Goal: Navigation & Orientation: Find specific page/section

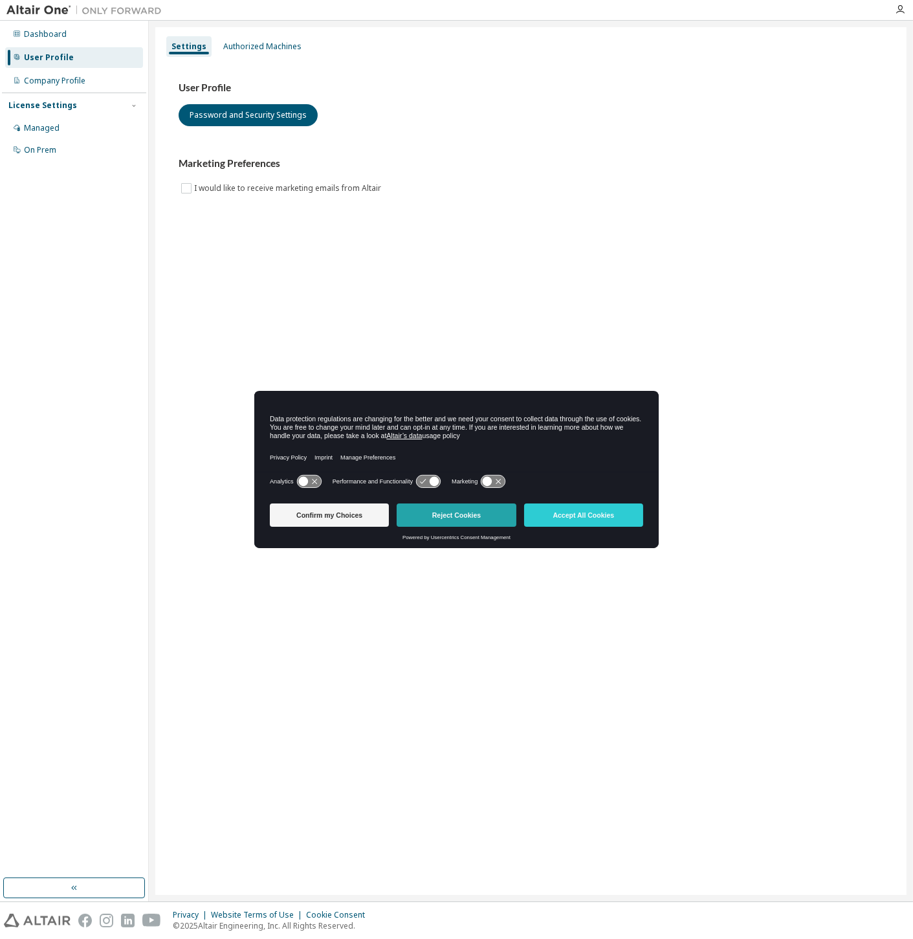
click at [480, 510] on button "Reject Cookies" at bounding box center [456, 514] width 119 height 23
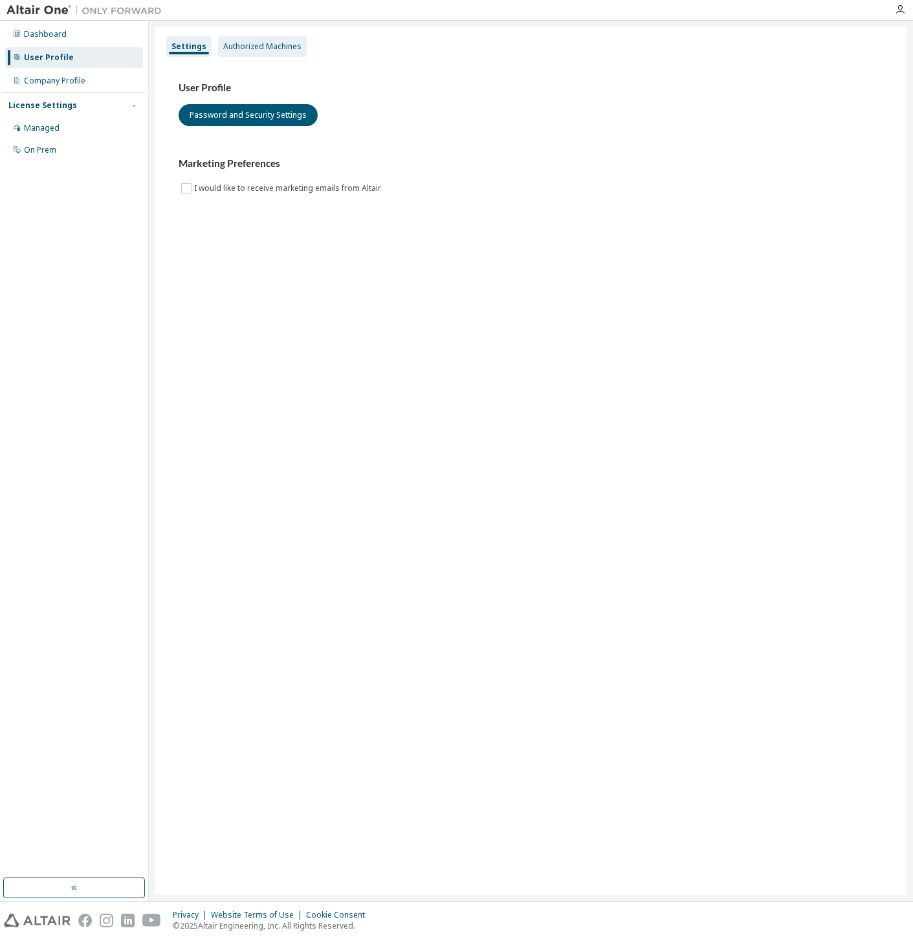
click at [251, 44] on div "Authorized Machines" at bounding box center [262, 46] width 78 height 10
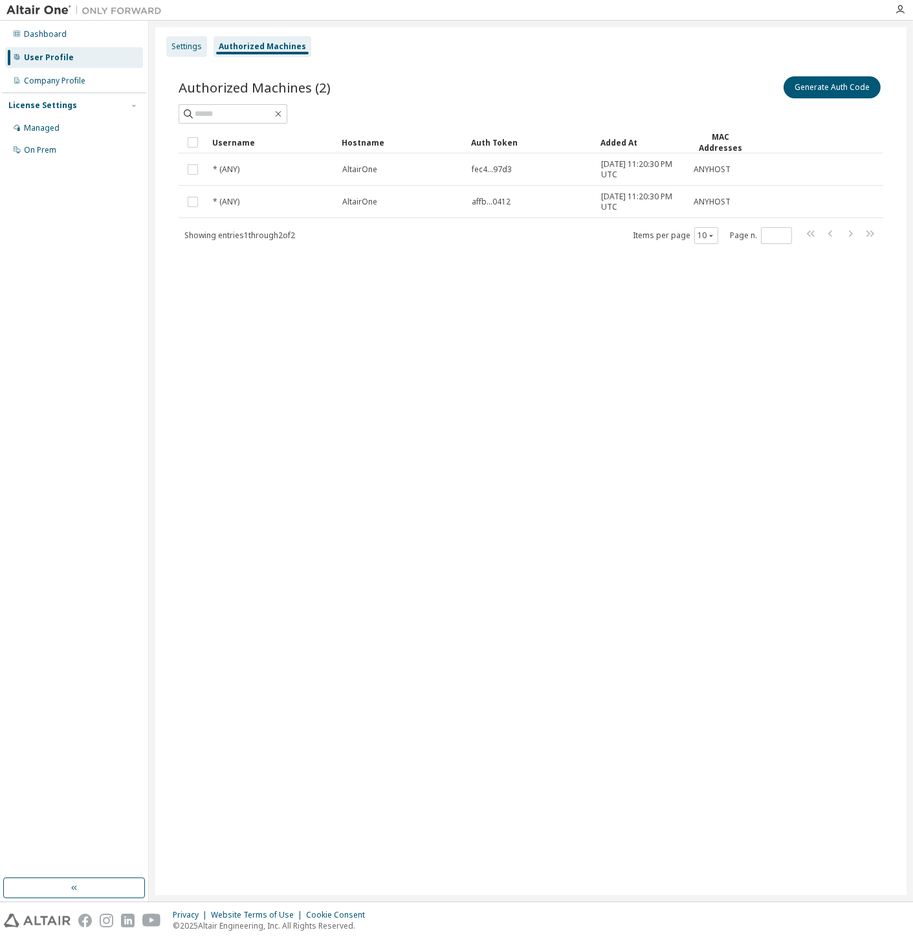
click at [188, 43] on div "Settings" at bounding box center [186, 46] width 30 height 10
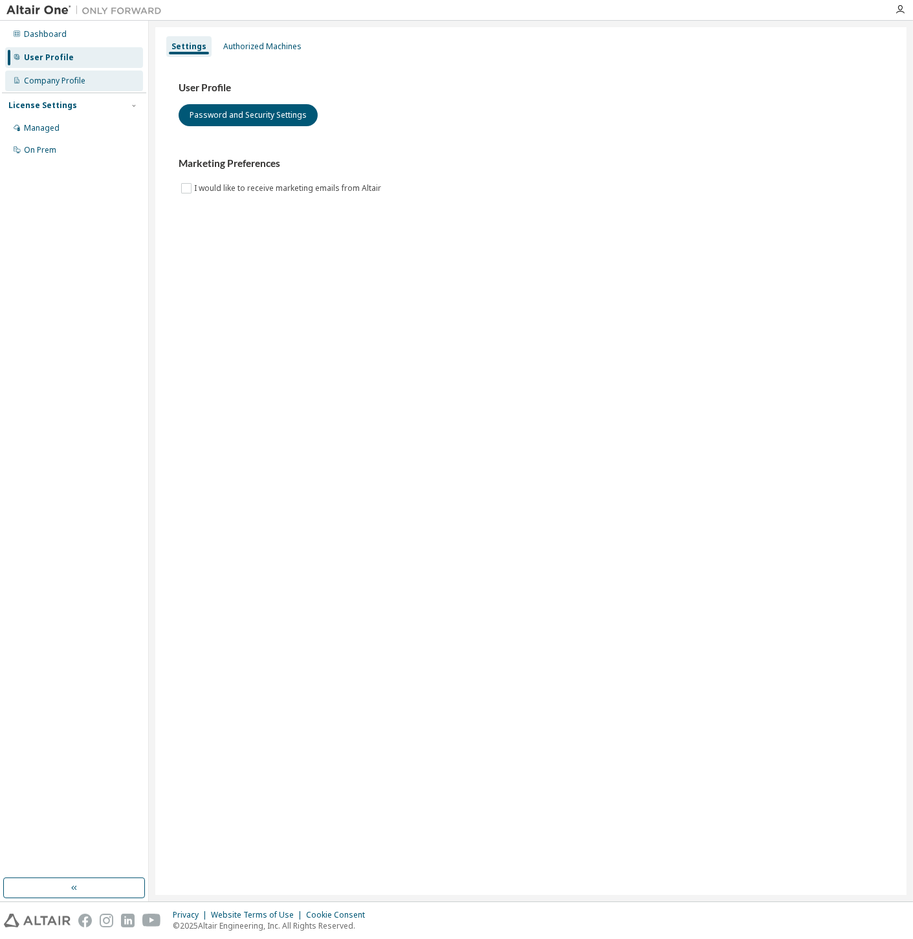
click at [40, 81] on div "Company Profile" at bounding box center [54, 81] width 61 height 10
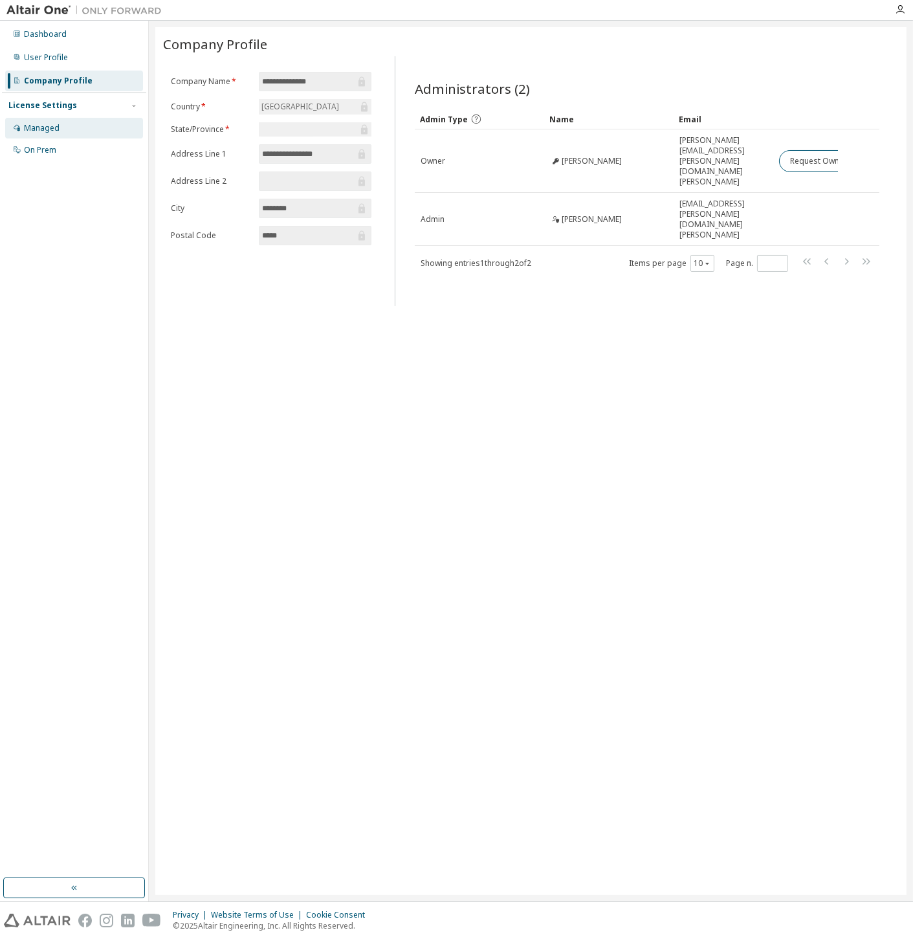
click at [52, 127] on div "Managed" at bounding box center [42, 128] width 36 height 10
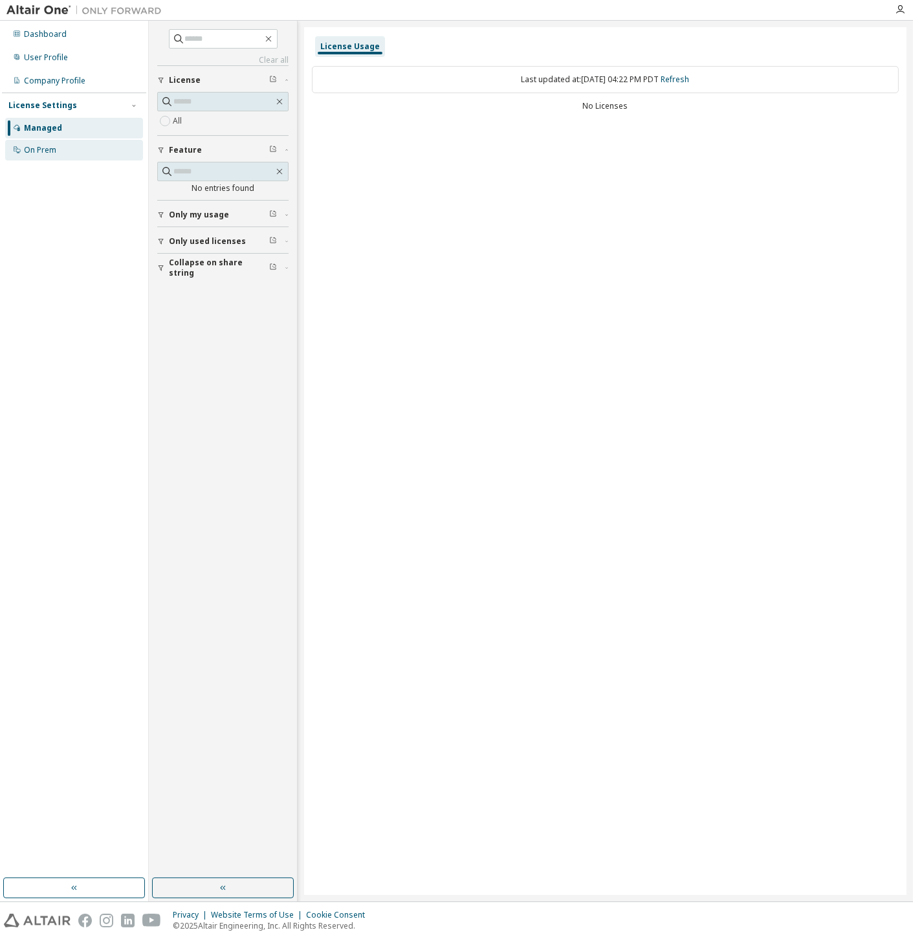
click at [39, 146] on div "On Prem" at bounding box center [40, 150] width 32 height 10
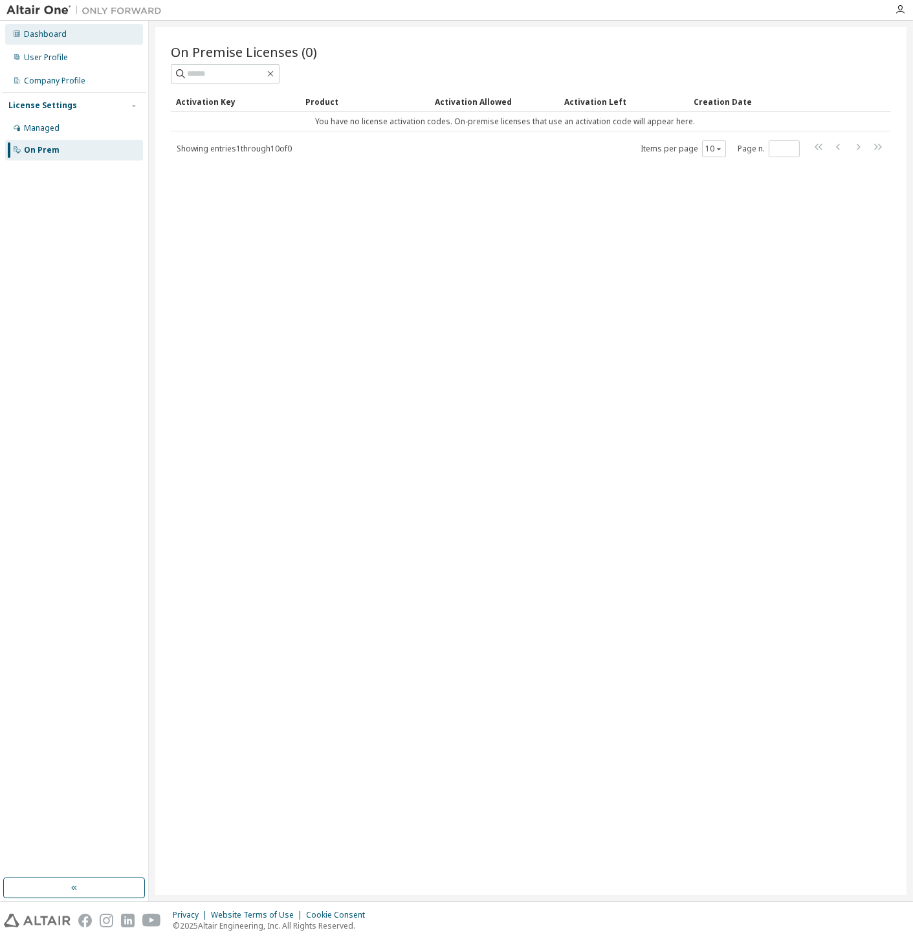
click at [38, 30] on div "Dashboard" at bounding box center [45, 34] width 43 height 10
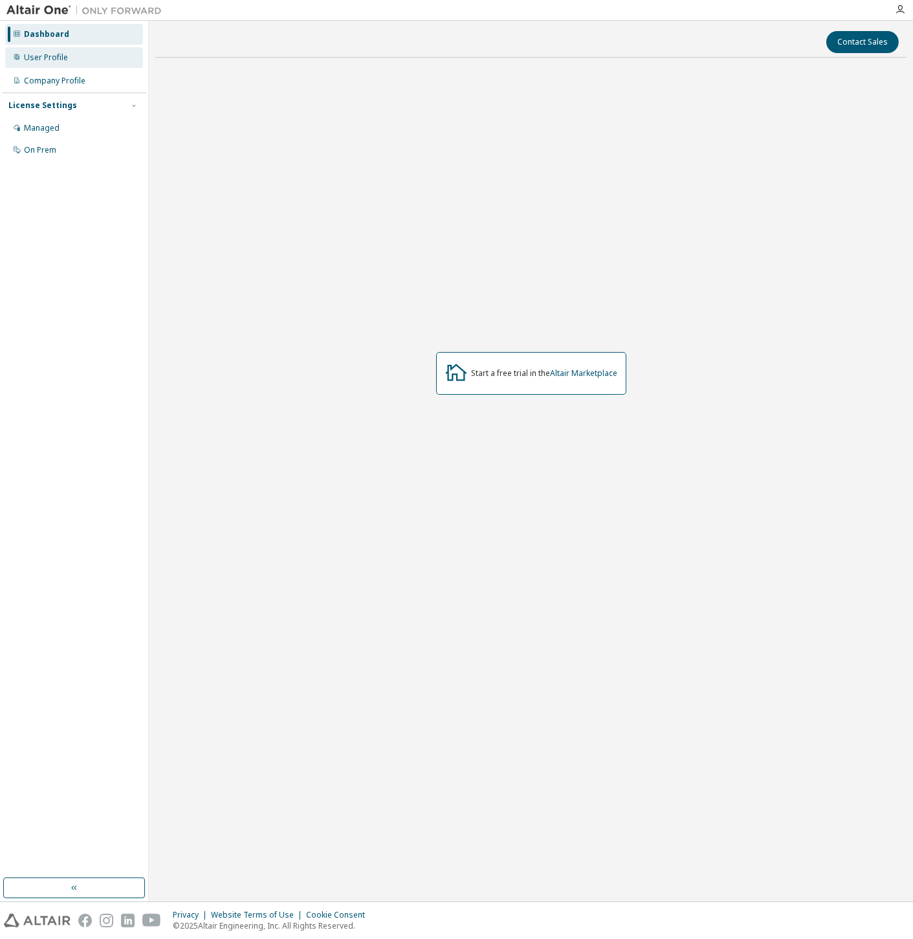
click at [36, 52] on div "User Profile" at bounding box center [46, 57] width 44 height 10
